Goal: Find contact information: Find contact information

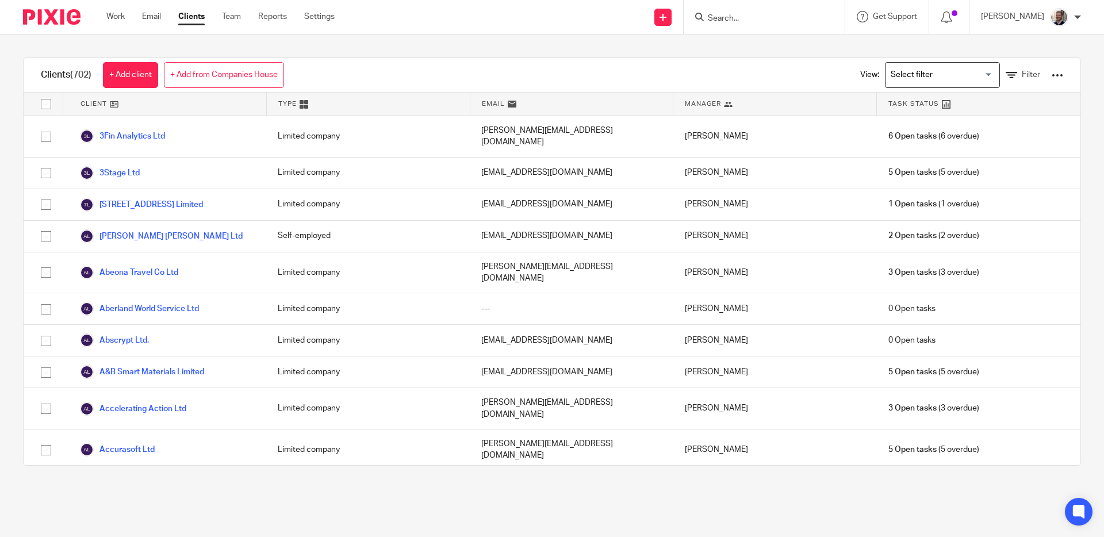
click at [738, 17] on input "Search" at bounding box center [759, 19] width 104 height 10
type input "noukk"
click at [811, 53] on link at bounding box center [801, 49] width 194 height 26
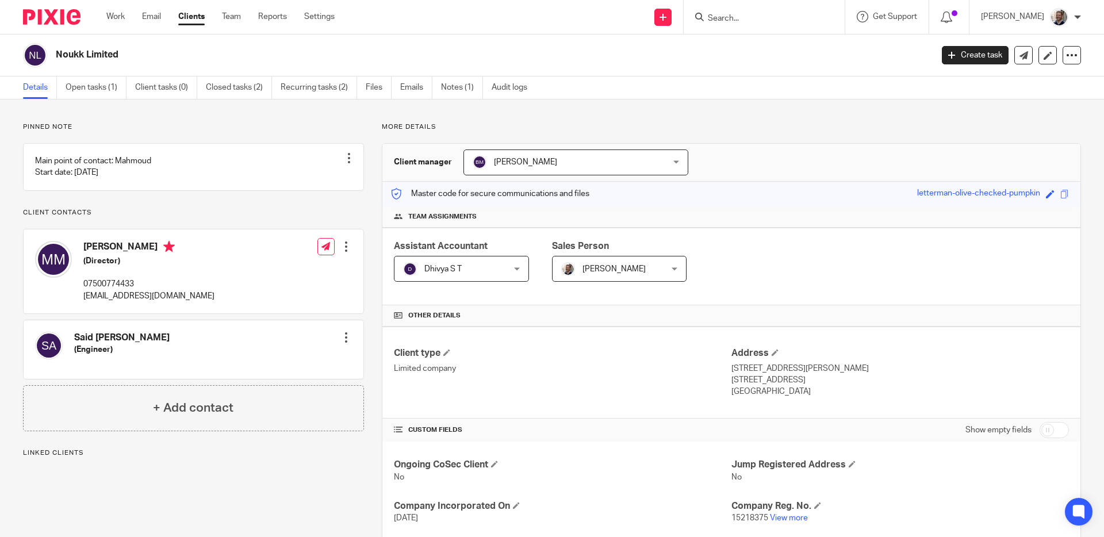
click at [105, 302] on p "[EMAIL_ADDRESS][DOMAIN_NAME]" at bounding box center [148, 296] width 131 height 12
copy div "[EMAIL_ADDRESS][DOMAIN_NAME]"
click at [255, 213] on div "Pinned note Main point of contact: Mahmoud Start date: [DATE] Unpin note Edit n…" at bounding box center [193, 276] width 341 height 309
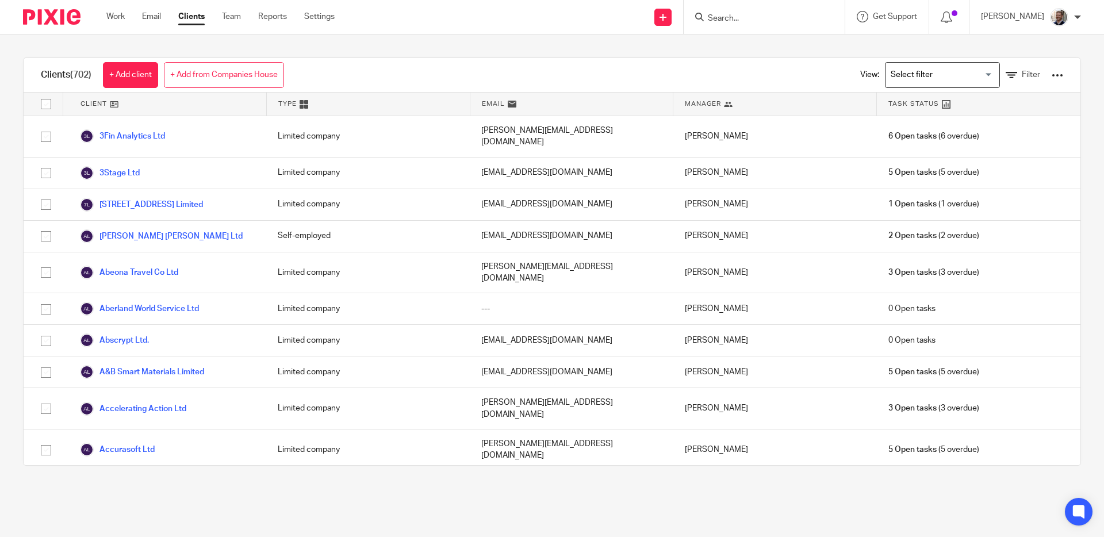
click at [749, 14] on input "Search" at bounding box center [759, 19] width 104 height 10
type input "altair"
click at [805, 44] on link at bounding box center [804, 49] width 200 height 26
